Goal: Find specific page/section: Find specific page/section

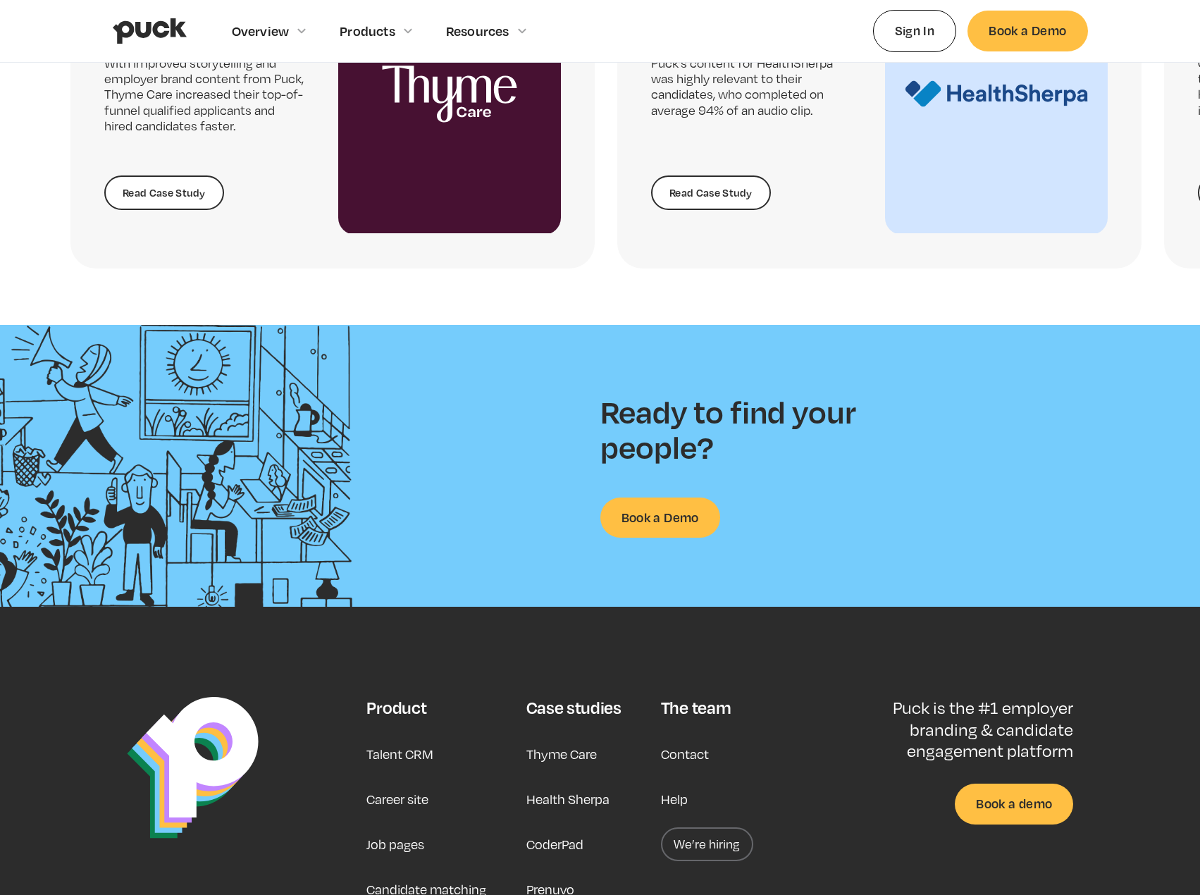
scroll to position [3382, 0]
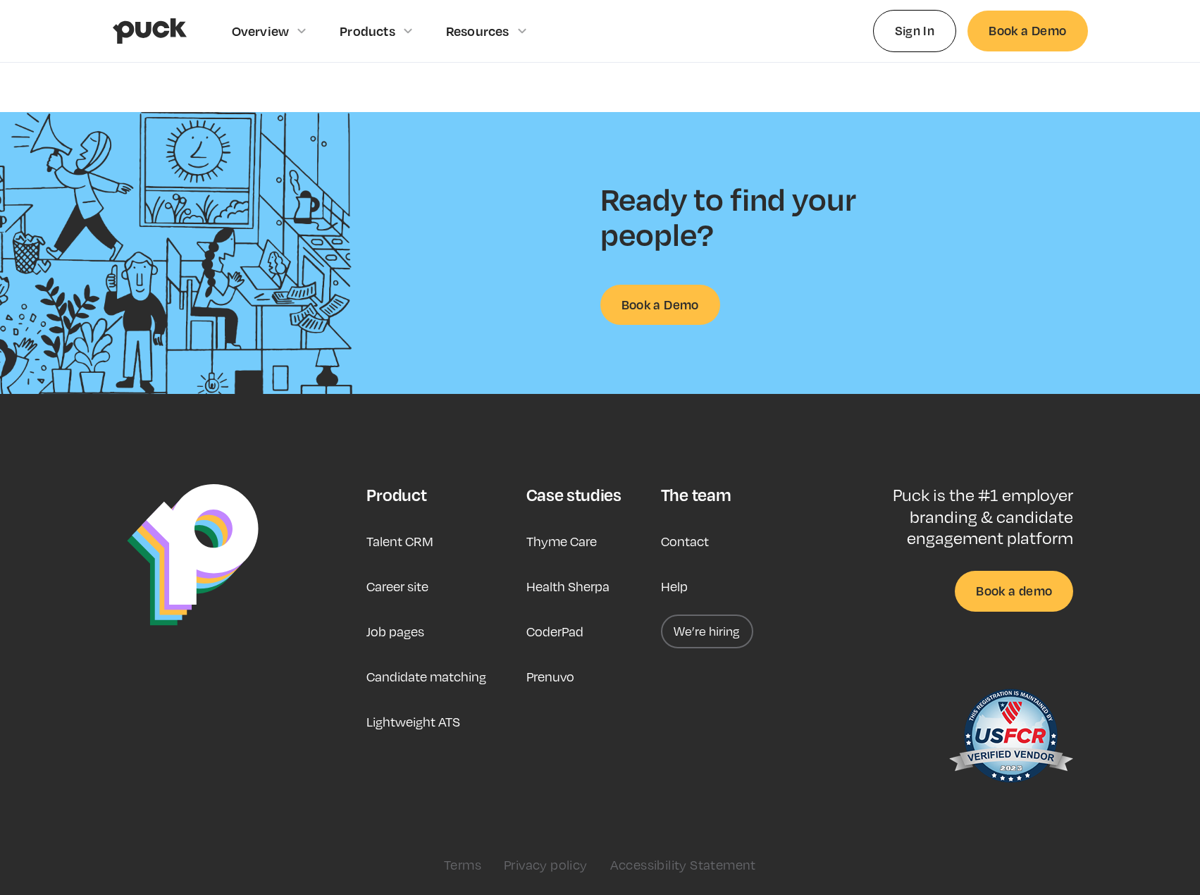
click at [415, 584] on link "Career site" at bounding box center [397, 586] width 62 height 34
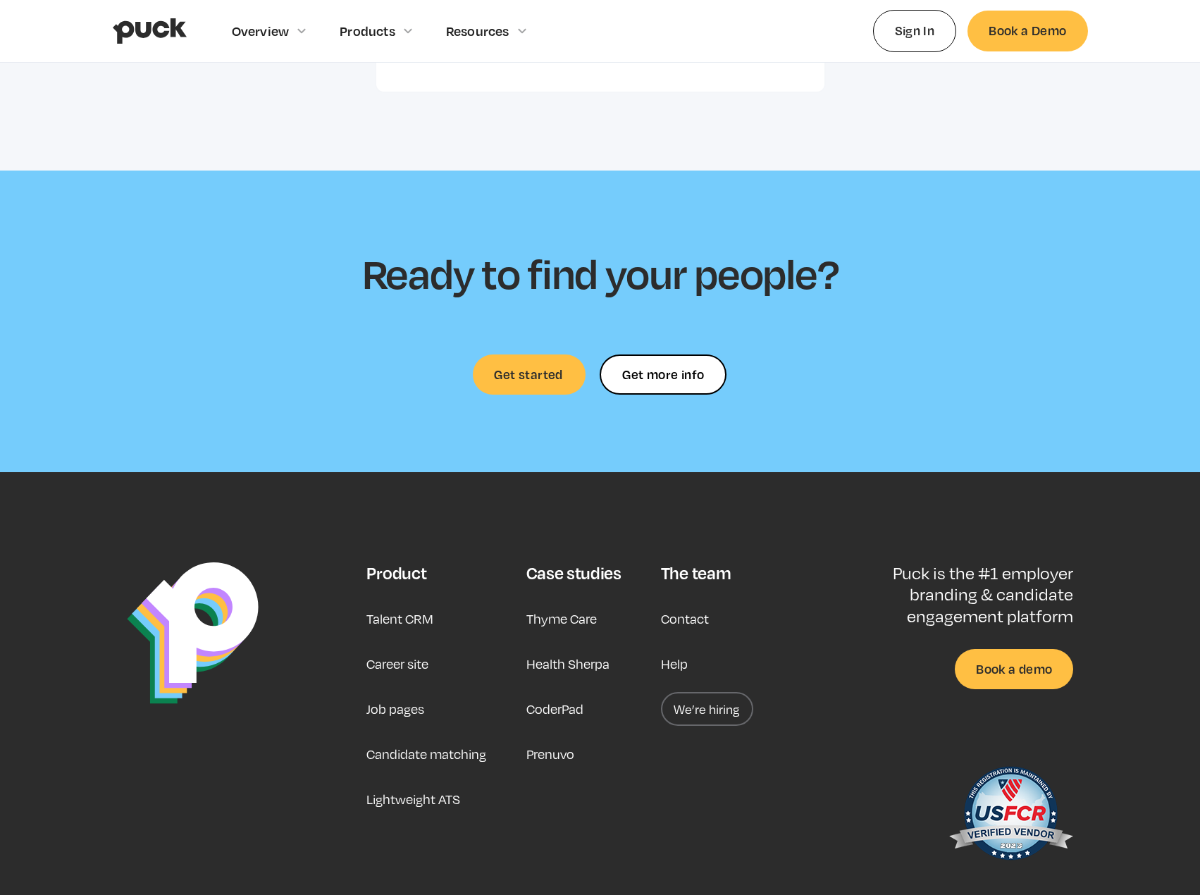
scroll to position [3985, 0]
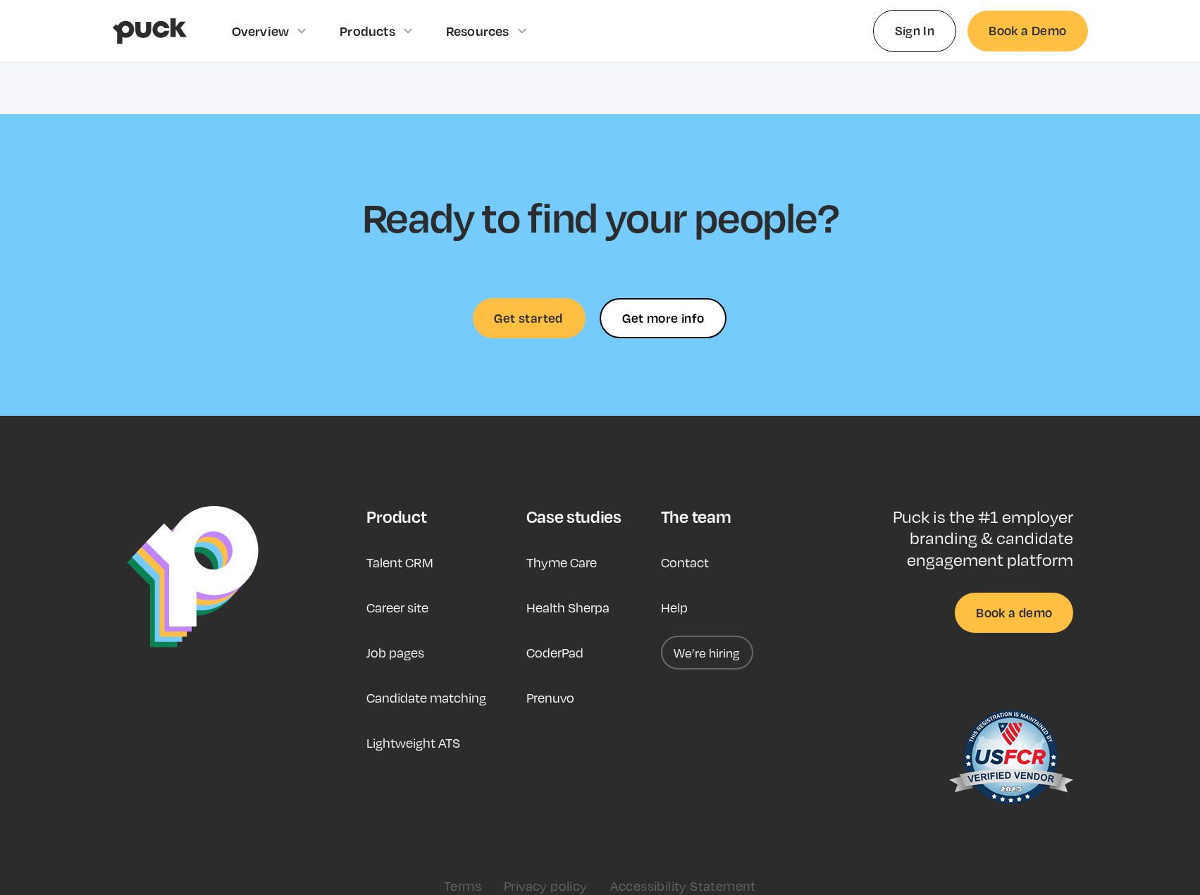
click at [392, 635] on link "Job pages" at bounding box center [395, 652] width 58 height 34
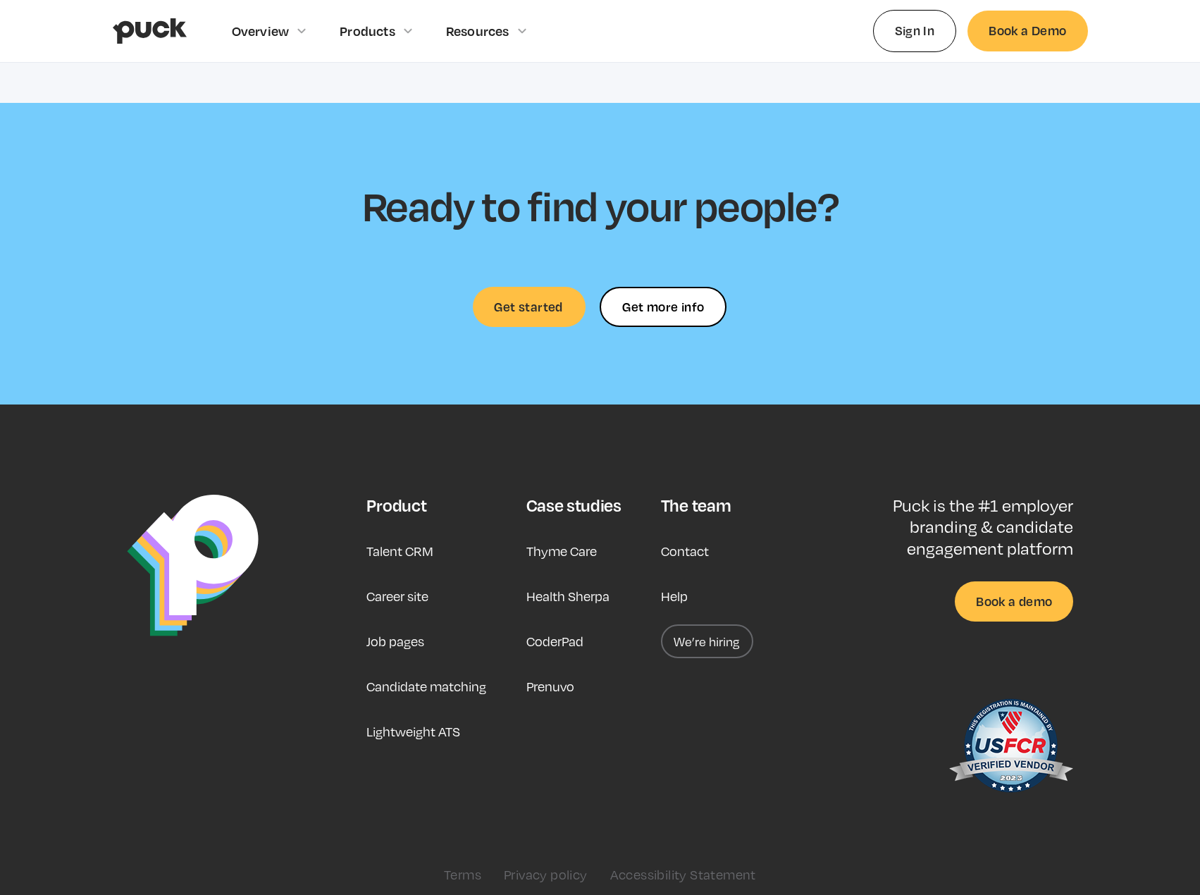
scroll to position [4136, 0]
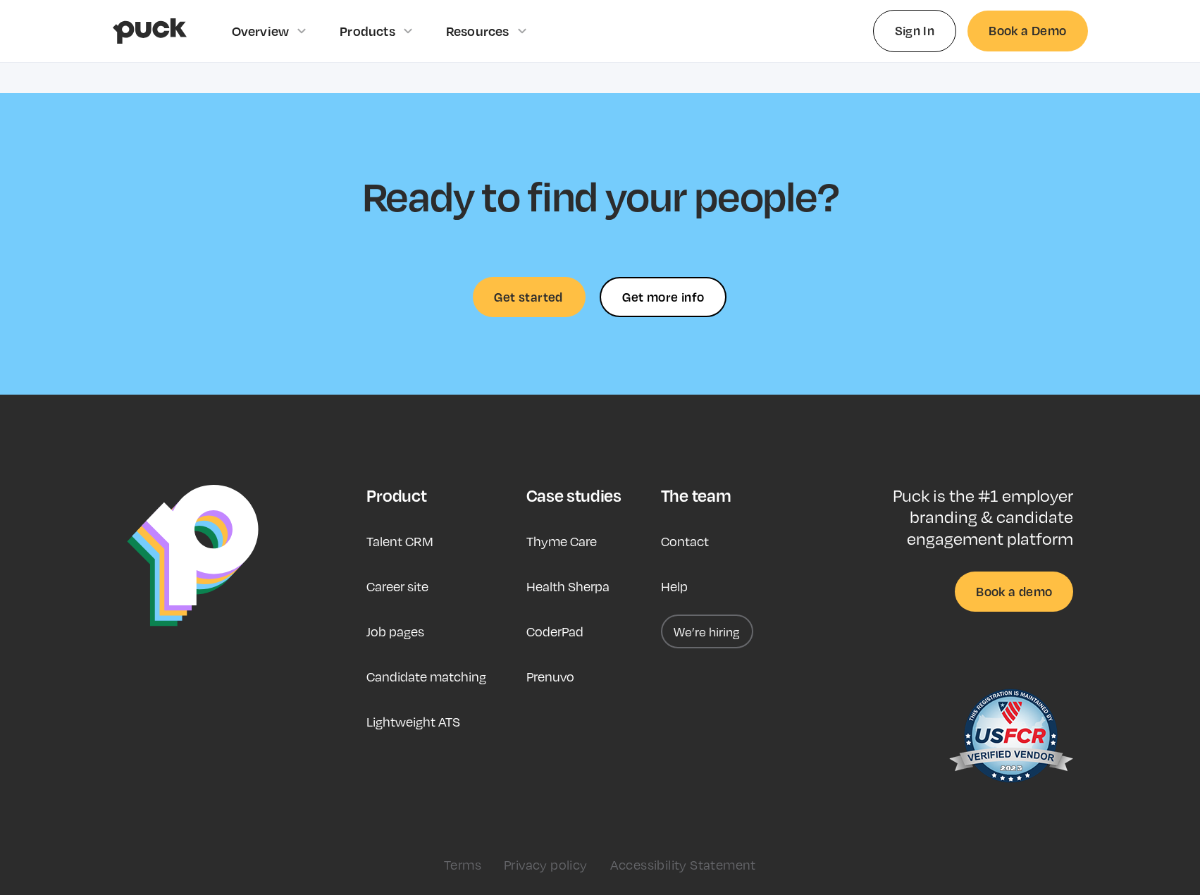
click at [694, 628] on link "We’re hiring" at bounding box center [707, 631] width 92 height 34
